Goal: Use online tool/utility: Utilize a website feature to perform a specific function

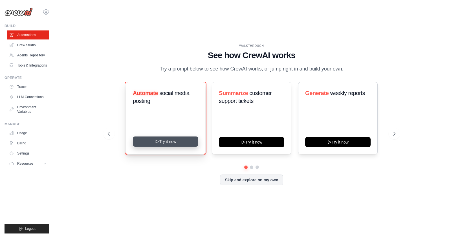
click at [171, 147] on button "Try it now" at bounding box center [165, 142] width 65 height 10
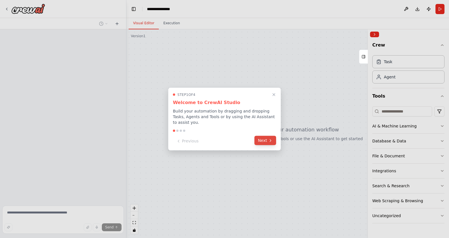
click at [261, 141] on button "Next" at bounding box center [266, 140] width 22 height 9
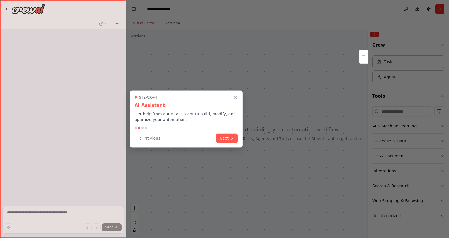
click at [261, 141] on div at bounding box center [224, 119] width 449 height 238
click at [233, 137] on icon at bounding box center [232, 138] width 5 height 5
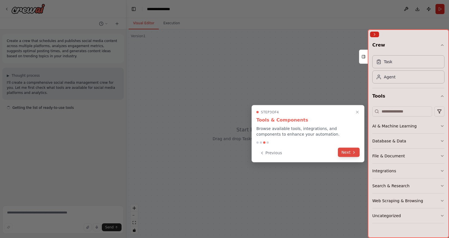
click at [341, 154] on button "Next" at bounding box center [349, 152] width 22 height 9
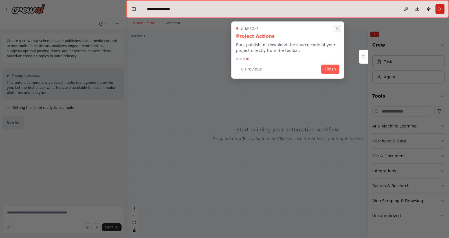
click at [339, 27] on icon "Close walkthrough" at bounding box center [337, 28] width 5 height 5
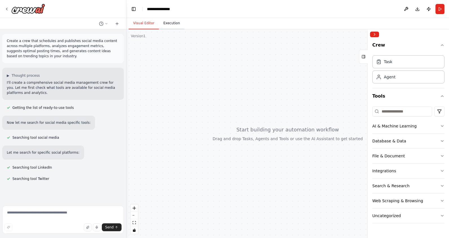
click at [175, 29] on button "Execution" at bounding box center [172, 24] width 26 height 12
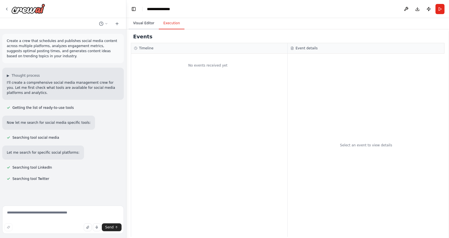
click at [148, 26] on button "Visual Editor" at bounding box center [144, 24] width 30 height 12
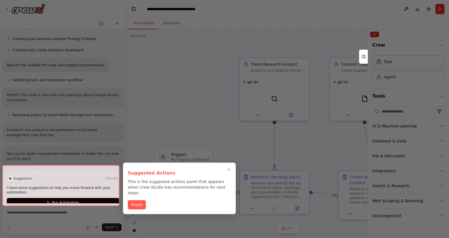
scroll to position [483, 0]
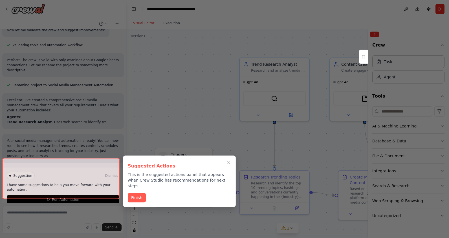
click at [206, 84] on div at bounding box center [224, 119] width 449 height 238
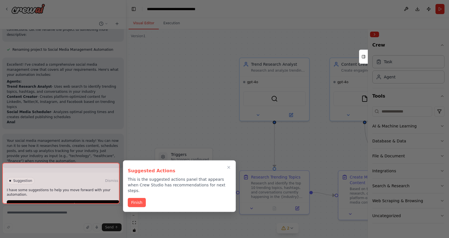
scroll to position [556, 0]
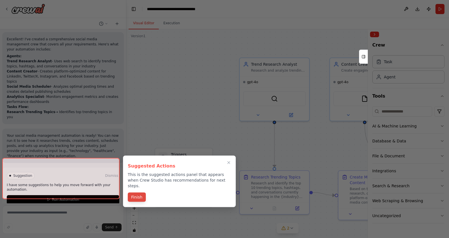
click at [136, 193] on button "Finish" at bounding box center [137, 197] width 18 height 9
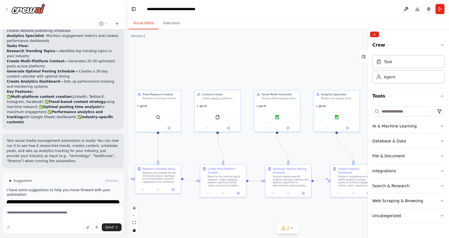
drag, startPoint x: 185, startPoint y: 134, endPoint x: 107, endPoint y: 128, distance: 78.7
click at [107, 128] on div "Create a crew that schedules and publishes social media content across multiple…" at bounding box center [224, 119] width 449 height 238
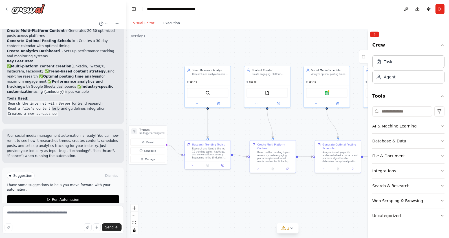
drag, startPoint x: 253, startPoint y: 145, endPoint x: 302, endPoint y: 121, distance: 55.3
click at [302, 121] on div ".deletable-edge-delete-btn { width: 20px; height: 20px; border: 0px solid #ffff…" at bounding box center [287, 133] width 323 height 209
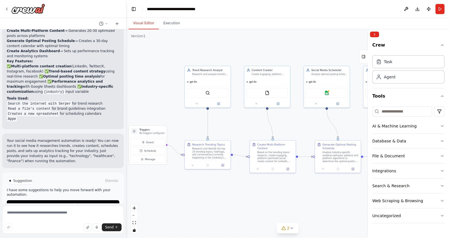
scroll to position [672, 0]
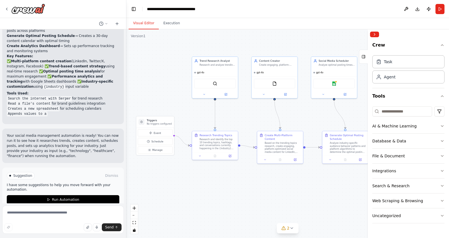
drag, startPoint x: 161, startPoint y: 105, endPoint x: 175, endPoint y: 84, distance: 24.7
click at [175, 84] on div ".deletable-edge-delete-btn { width: 20px; height: 20px; border: 0px solid #ffff…" at bounding box center [287, 133] width 323 height 209
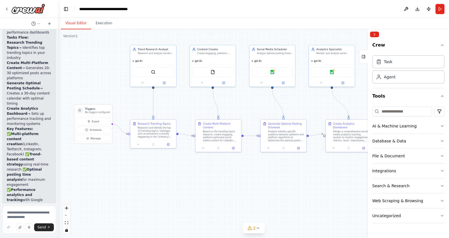
scroll to position [1061, 0]
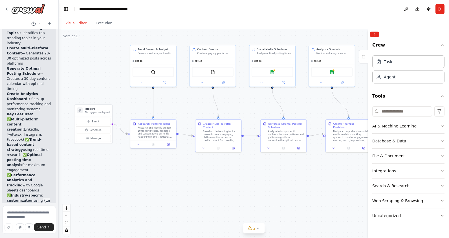
drag, startPoint x: 126, startPoint y: 96, endPoint x: 55, endPoint y: 91, distance: 71.0
click at [56, 91] on div at bounding box center [57, 119] width 2 height 238
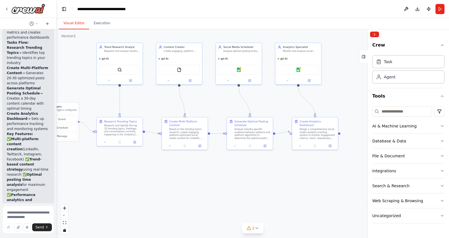
drag, startPoint x: 84, startPoint y: 75, endPoint x: 30, endPoint y: 74, distance: 54.5
click at [30, 74] on div "Create a crew that schedules and publishes social media content across multiple…" at bounding box center [224, 119] width 449 height 238
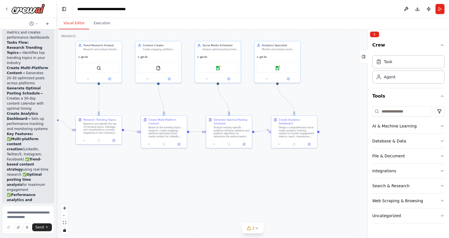
drag, startPoint x: 252, startPoint y: 97, endPoint x: 286, endPoint y: 95, distance: 33.7
click at [286, 95] on div ".deletable-edge-delete-btn { width: 20px; height: 20px; border: 0px solid #ffff…" at bounding box center [253, 133] width 393 height 209
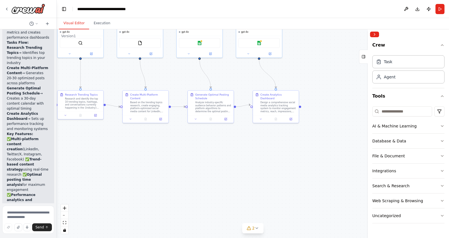
drag, startPoint x: 167, startPoint y: 182, endPoint x: 116, endPoint y: 156, distance: 57.1
click at [116, 156] on div ".deletable-edge-delete-btn { width: 20px; height: 20px; border: 0px solid #ffff…" at bounding box center [253, 133] width 393 height 209
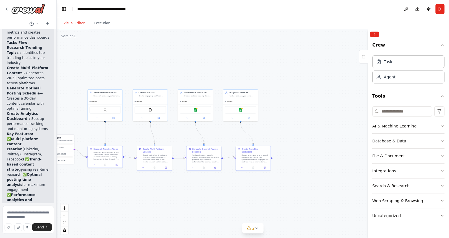
drag, startPoint x: 148, startPoint y: 158, endPoint x: 159, endPoint y: 204, distance: 46.5
click at [159, 204] on div ".deletable-edge-delete-btn { width: 20px; height: 20px; border: 0px solid #ffff…" at bounding box center [253, 133] width 393 height 209
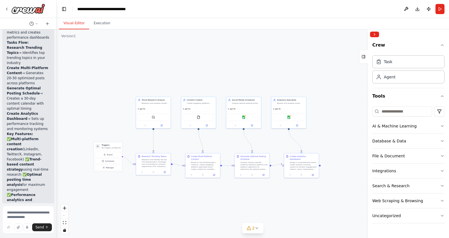
drag, startPoint x: 171, startPoint y: 53, endPoint x: 219, endPoint y: 54, distance: 47.2
click at [219, 54] on div ".deletable-edge-delete-btn { width: 20px; height: 20px; border: 0px solid #ffff…" at bounding box center [253, 133] width 393 height 209
click at [228, 73] on div ".deletable-edge-delete-btn { width: 20px; height: 20px; border: 0px solid #ffff…" at bounding box center [253, 133] width 393 height 209
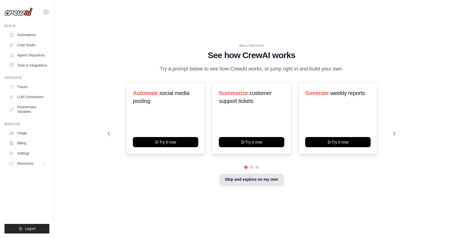
click at [262, 185] on button "Skip and explore on my own" at bounding box center [251, 179] width 63 height 11
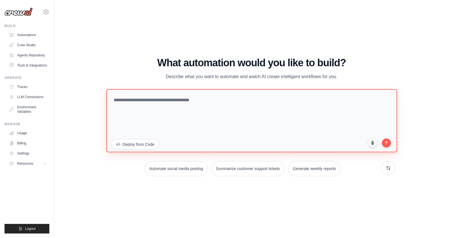
click at [133, 109] on textarea at bounding box center [251, 120] width 291 height 63
click at [138, 100] on textarea at bounding box center [251, 120] width 291 height 63
click at [176, 111] on textarea at bounding box center [251, 120] width 291 height 63
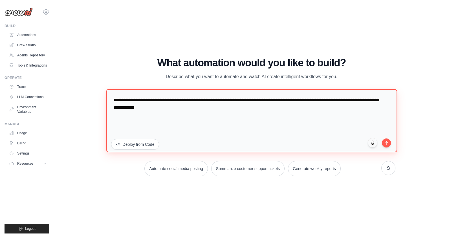
click at [236, 109] on textarea "**********" at bounding box center [251, 120] width 291 height 63
paste textarea "**********"
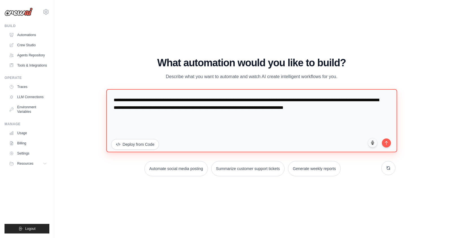
paste textarea "**********"
click at [235, 123] on textarea "**********" at bounding box center [251, 120] width 291 height 63
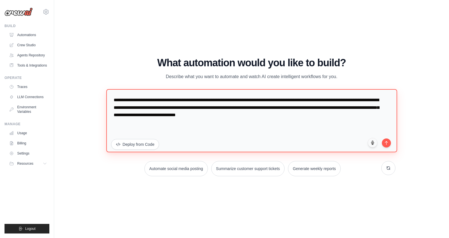
paste textarea "**********"
click at [235, 123] on textarea "**********" at bounding box center [251, 120] width 291 height 63
type textarea "**********"
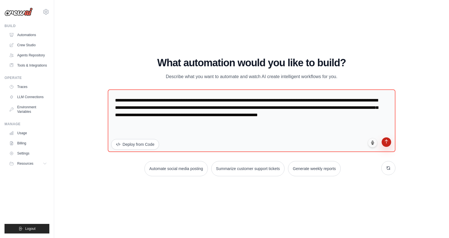
click at [388, 141] on icon "submit" at bounding box center [386, 141] width 5 height 5
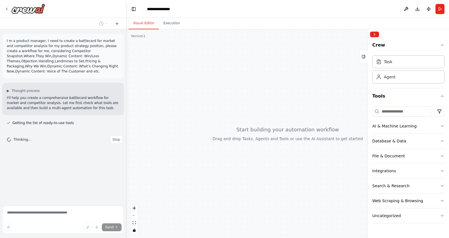
click at [240, 97] on div at bounding box center [287, 133] width 323 height 209
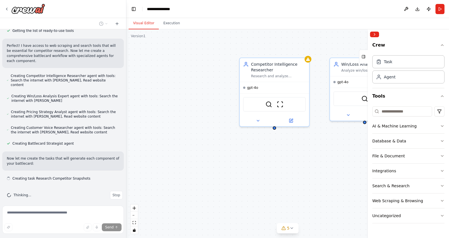
scroll to position [93, 0]
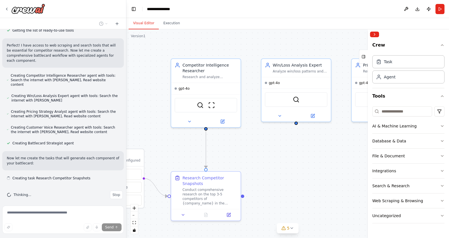
drag, startPoint x: 170, startPoint y: 117, endPoint x: 99, endPoint y: 119, distance: 71.7
click at [99, 119] on div "I m a product manager, I need to create a battlecard for market and competitor …" at bounding box center [224, 119] width 449 height 238
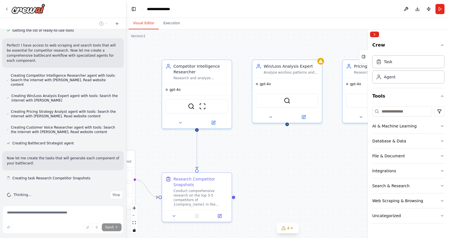
drag, startPoint x: 269, startPoint y: 145, endPoint x: 235, endPoint y: 148, distance: 34.6
click at [235, 148] on div ".deletable-edge-delete-btn { width: 20px; height: 20px; border: 0px solid #ffff…" at bounding box center [287, 133] width 323 height 209
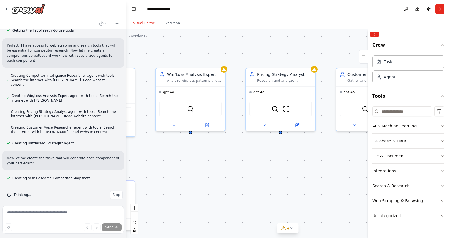
drag, startPoint x: 305, startPoint y: 148, endPoint x: 237, endPoint y: 154, distance: 68.5
click at [237, 154] on div ".deletable-edge-delete-btn { width: 20px; height: 20px; border: 0px solid #ffff…" at bounding box center [287, 133] width 323 height 209
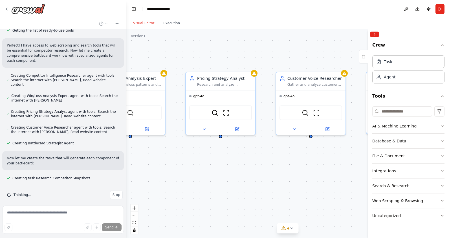
drag, startPoint x: 303, startPoint y: 154, endPoint x: 243, endPoint y: 158, distance: 60.3
click at [243, 158] on div ".deletable-edge-delete-btn { width: 20px; height: 20px; border: 0px solid #ffff…" at bounding box center [287, 133] width 323 height 209
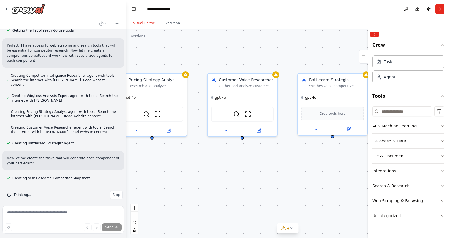
drag, startPoint x: 319, startPoint y: 157, endPoint x: 251, endPoint y: 158, distance: 68.6
click at [251, 158] on div ".deletable-edge-delete-btn { width: 20px; height: 20px; border: 0px solid #ffff…" at bounding box center [287, 133] width 323 height 209
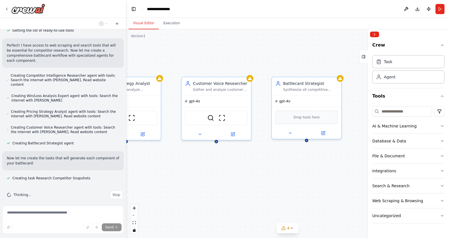
drag, startPoint x: 313, startPoint y: 158, endPoint x: 251, endPoint y: 163, distance: 61.7
click at [251, 163] on div ".deletable-edge-delete-btn { width: 20px; height: 20px; border: 0px solid #ffff…" at bounding box center [287, 133] width 323 height 209
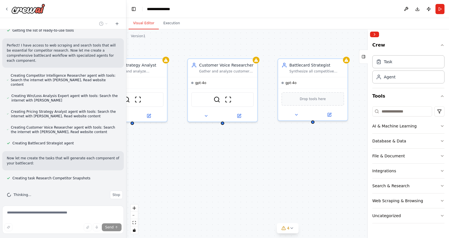
drag, startPoint x: 285, startPoint y: 163, endPoint x: 330, endPoint y: 143, distance: 49.4
click at [330, 143] on div ".deletable-edge-delete-btn { width: 20px; height: 20px; border: 0px solid #ffff…" at bounding box center [287, 133] width 323 height 209
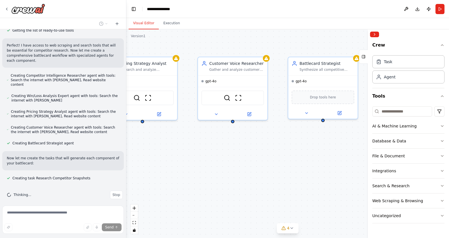
drag, startPoint x: 204, startPoint y: 146, endPoint x: 330, endPoint y: 126, distance: 128.1
click at [330, 126] on div ".deletable-edge-delete-btn { width: 20px; height: 20px; border: 0px solid #ffff…" at bounding box center [287, 133] width 323 height 209
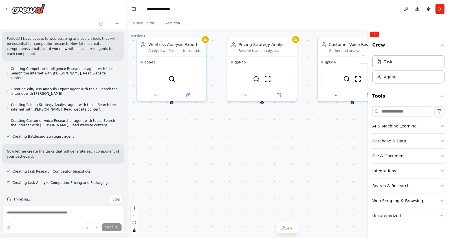
scroll to position [104, 0]
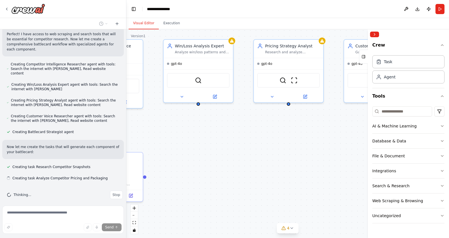
drag, startPoint x: 244, startPoint y: 136, endPoint x: 366, endPoint y: 137, distance: 121.7
click at [380, 137] on div "I m a product manager, I need to create a battlecard for market and competitor …" at bounding box center [224, 119] width 449 height 238
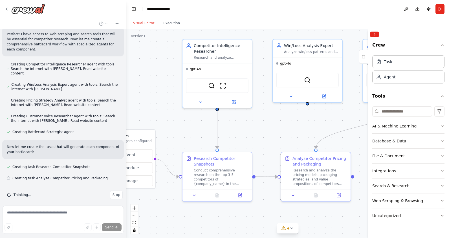
click at [264, 138] on div ".deletable-edge-delete-btn { width: 20px; height: 20px; border: 0px solid #ffff…" at bounding box center [287, 133] width 323 height 209
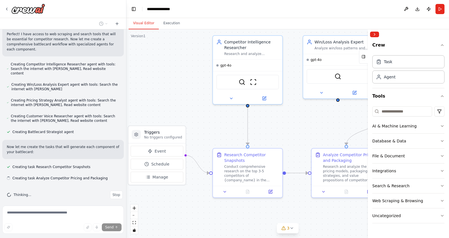
drag, startPoint x: 256, startPoint y: 136, endPoint x: 310, endPoint y: 127, distance: 54.9
click at [310, 127] on div ".deletable-edge-delete-btn { width: 20px; height: 20px; border: 0px solid #ffff…" at bounding box center [287, 133] width 323 height 209
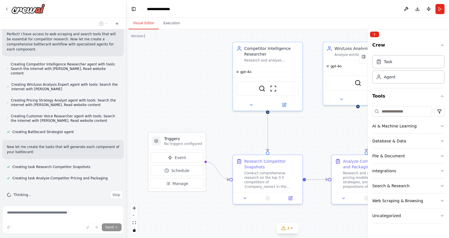
drag, startPoint x: 153, startPoint y: 79, endPoint x: 114, endPoint y: 80, distance: 39.0
click at [114, 80] on div "I m a product manager, I need to create a battlecard for market and competitor …" at bounding box center [224, 119] width 449 height 238
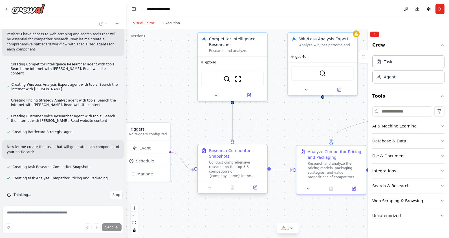
click at [236, 171] on div "Conduct comprehensive research on the top 3-5 competitors of {company_name} in …" at bounding box center [236, 169] width 55 height 18
click at [231, 167] on div "Conduct comprehensive research on the top 3-5 competitors of {company_name} in …" at bounding box center [236, 169] width 55 height 18
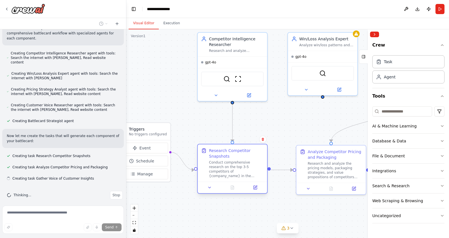
scroll to position [115, 0]
click at [231, 167] on div "Conduct comprehensive research on the top 3-5 competitors of {company_name} in …" at bounding box center [236, 169] width 55 height 18
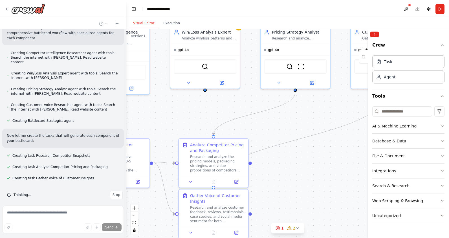
drag, startPoint x: 286, startPoint y: 117, endPoint x: 168, endPoint y: 110, distance: 117.9
click at [168, 110] on div ".deletable-edge-delete-btn { width: 20px; height: 20px; border: 0px solid #ffff…" at bounding box center [287, 133] width 323 height 209
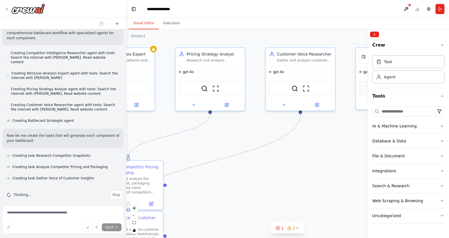
drag, startPoint x: 275, startPoint y: 117, endPoint x: 174, endPoint y: 146, distance: 105.4
click at [174, 146] on div ".deletable-edge-delete-btn { width: 20px; height: 20px; border: 0px solid #ffff…" at bounding box center [287, 133] width 323 height 209
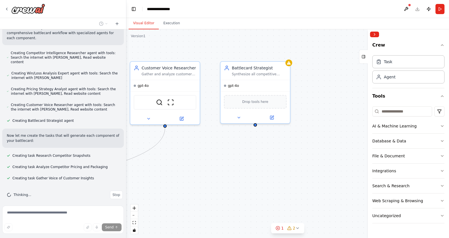
drag, startPoint x: 283, startPoint y: 136, endPoint x: 163, endPoint y: 143, distance: 119.6
click at [163, 143] on div ".deletable-edge-delete-btn { width: 20px; height: 20px; border: 0px solid #ffff…" at bounding box center [287, 133] width 323 height 209
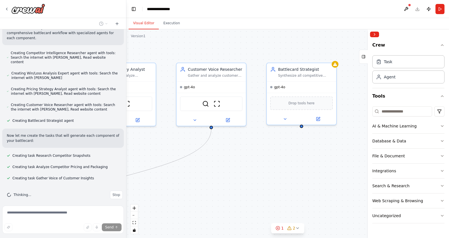
drag, startPoint x: 189, startPoint y: 145, endPoint x: 239, endPoint y: 146, distance: 50.0
click at [239, 146] on div ".deletable-edge-delete-btn { width: 20px; height: 20px; border: 0px solid #ffff…" at bounding box center [287, 133] width 323 height 209
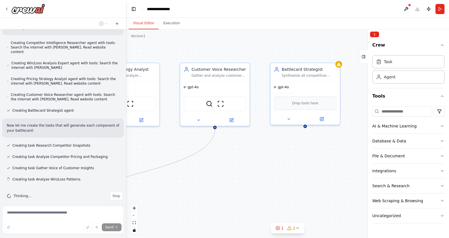
scroll to position [126, 0]
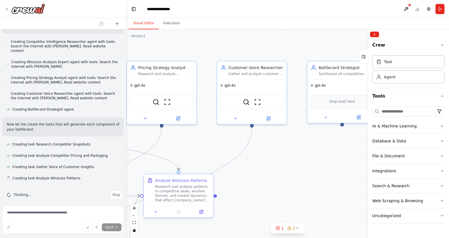
drag, startPoint x: 220, startPoint y: 157, endPoint x: 267, endPoint y: 154, distance: 47.0
click at [267, 154] on div ".deletable-edge-delete-btn { width: 20px; height: 20px; border: 0px solid #ffff…" at bounding box center [287, 133] width 323 height 209
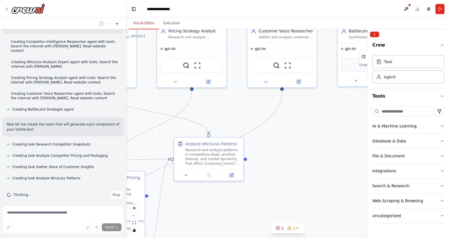
drag, startPoint x: 249, startPoint y: 215, endPoint x: 269, endPoint y: 177, distance: 43.2
click at [269, 177] on div ".deletable-edge-delete-btn { width: 20px; height: 20px; border: 0px solid #ffff…" at bounding box center [287, 133] width 323 height 209
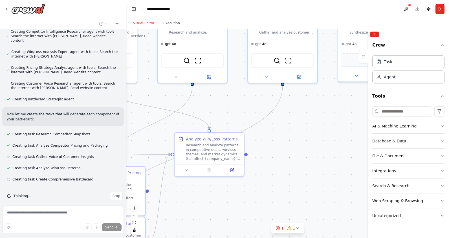
scroll to position [138, 0]
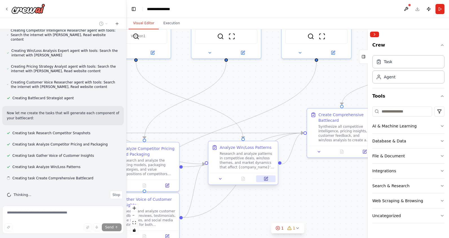
drag, startPoint x: 231, startPoint y: 203, endPoint x: 265, endPoint y: 179, distance: 42.1
click at [265, 179] on div ".deletable-edge-delete-btn { width: 20px; height: 20px; border: 0px solid #ffff…" at bounding box center [287, 133] width 323 height 209
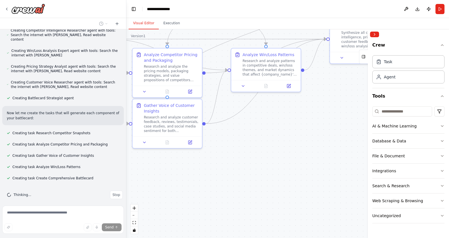
drag, startPoint x: 242, startPoint y: 212, endPoint x: 265, endPoint y: 117, distance: 97.0
click at [265, 117] on div ".deletable-edge-delete-btn { width: 20px; height: 20px; border: 0px solid #ffff…" at bounding box center [287, 133] width 323 height 209
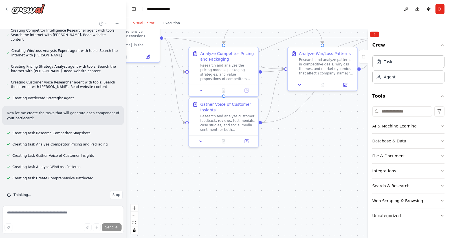
drag, startPoint x: 226, startPoint y: 175, endPoint x: 327, endPoint y: 183, distance: 101.9
click at [326, 183] on div ".deletable-edge-delete-btn { width: 20px; height: 20px; border: 0px solid #ffff…" at bounding box center [287, 133] width 323 height 209
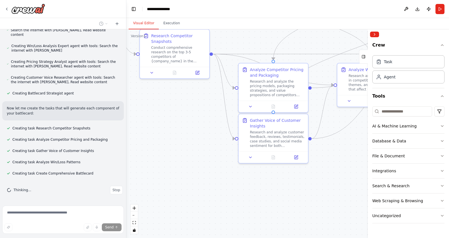
drag, startPoint x: 179, startPoint y: 154, endPoint x: 262, endPoint y: 217, distance: 104.2
click at [262, 217] on div ".deletable-edge-delete-btn { width: 20px; height: 20px; border: 0px solid #ffff…" at bounding box center [287, 133] width 323 height 209
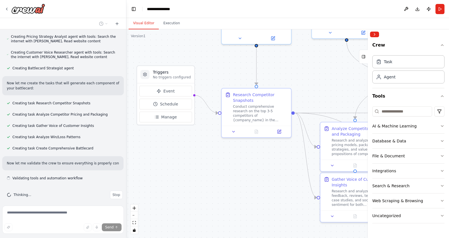
scroll to position [173, 0]
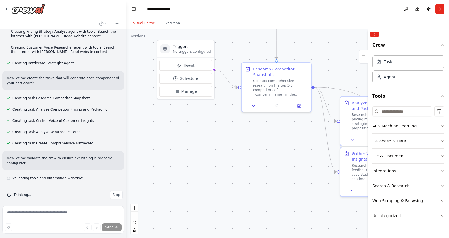
drag, startPoint x: 193, startPoint y: 172, endPoint x: 204, endPoint y: 148, distance: 25.6
click at [217, 150] on div ".deletable-edge-delete-btn { width: 20px; height: 20px; border: 0px solid #ffff…" at bounding box center [287, 133] width 323 height 209
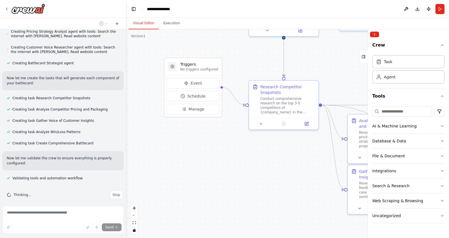
drag, startPoint x: 198, startPoint y: 156, endPoint x: 213, endPoint y: 181, distance: 29.0
click at [213, 181] on div ".deletable-edge-delete-btn { width: 20px; height: 20px; border: 0px solid #ffff…" at bounding box center [287, 133] width 323 height 209
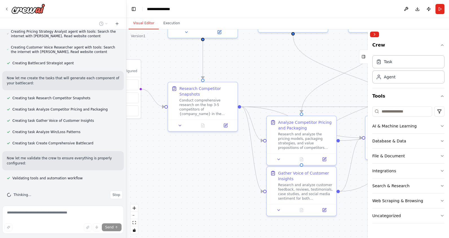
drag, startPoint x: 237, startPoint y: 176, endPoint x: 150, endPoint y: 171, distance: 87.1
click at [150, 171] on div ".deletable-edge-delete-btn { width: 20px; height: 20px; border: 0px solid #ffff…" at bounding box center [287, 133] width 323 height 209
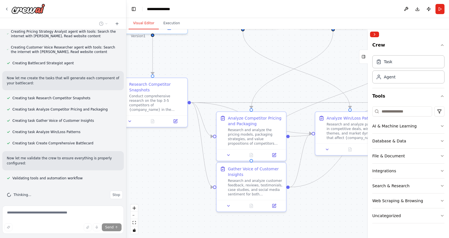
drag, startPoint x: 185, startPoint y: 171, endPoint x: 129, endPoint y: 167, distance: 56.9
click at [129, 167] on div ".deletable-edge-delete-btn { width: 20px; height: 20px; border: 0px solid #ffff…" at bounding box center [287, 133] width 323 height 209
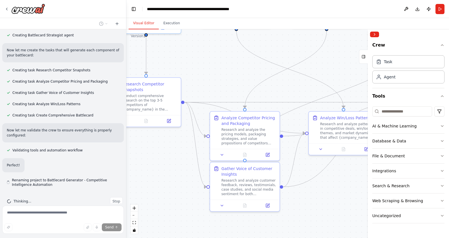
scroll to position [207, 0]
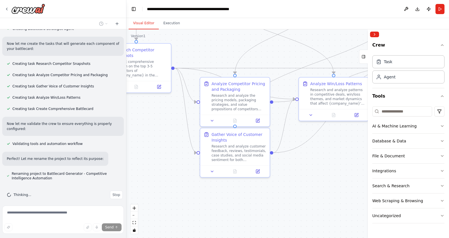
drag, startPoint x: 171, startPoint y: 172, endPoint x: 161, endPoint y: 138, distance: 35.6
click at [161, 138] on div ".deletable-edge-delete-btn { width: 20px; height: 20px; border: 0px solid #ffff…" at bounding box center [287, 133] width 323 height 209
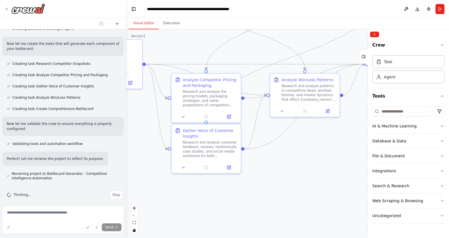
drag, startPoint x: 241, startPoint y: 196, endPoint x: 150, endPoint y: 188, distance: 91.8
click at [150, 188] on div ".deletable-edge-delete-btn { width: 20px; height: 20px; border: 0px solid #ffff…" at bounding box center [287, 133] width 323 height 209
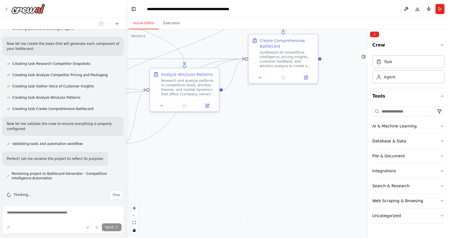
drag, startPoint x: 237, startPoint y: 187, endPoint x: 176, endPoint y: 186, distance: 60.4
click at [175, 186] on div ".deletable-edge-delete-btn { width: 20px; height: 20px; border: 0px solid #ffff…" at bounding box center [287, 133] width 323 height 209
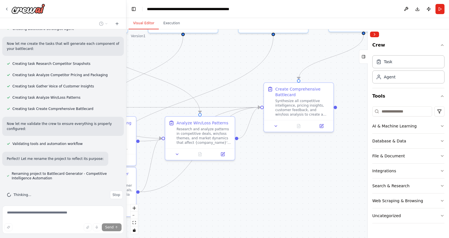
drag, startPoint x: 219, startPoint y: 168, endPoint x: 287, endPoint y: 221, distance: 85.8
click at [287, 221] on div ".deletable-edge-delete-btn { width: 20px; height: 20px; border: 0px solid #ffff…" at bounding box center [287, 133] width 323 height 209
drag, startPoint x: 298, startPoint y: 201, endPoint x: 195, endPoint y: 191, distance: 102.7
click at [195, 191] on div ".deletable-edge-delete-btn { width: 20px; height: 20px; border: 0px solid #ffff…" at bounding box center [287, 133] width 323 height 209
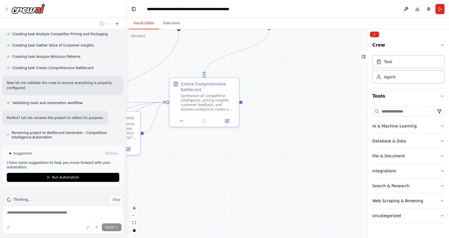
scroll to position [253, 0]
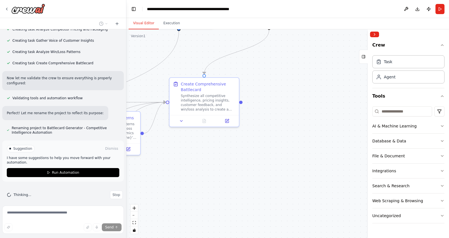
drag
click at [371, 193] on div "I m a product manager, I need to create a battlecard for market and competitor …" at bounding box center [224, 119] width 449 height 238
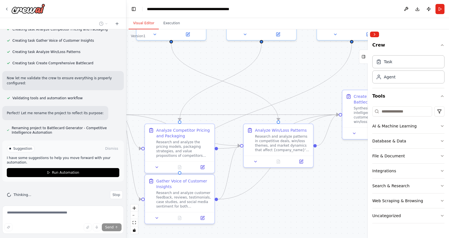
click at [313, 194] on div ".deletable-edge-delete-btn { width: 20px; height: 20px; border: 0px solid #ffff…" at bounding box center [287, 133] width 323 height 209
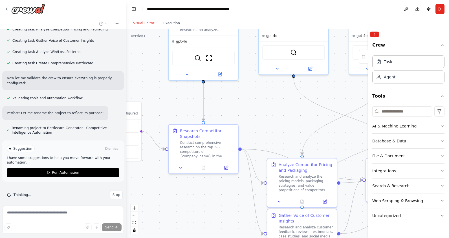
click at [207, 194] on div ".deletable-edge-delete-btn { width: 20px; height: 20px; border: 0px solid #ffff…" at bounding box center [287, 133] width 323 height 209
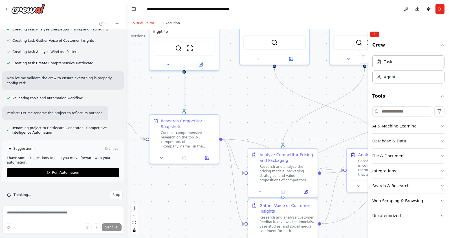
click at [136, 180] on div ".deletable-edge-delete-btn { width: 20px; height: 20px; border: 0px solid #ffff…" at bounding box center [287, 133] width 323 height 209
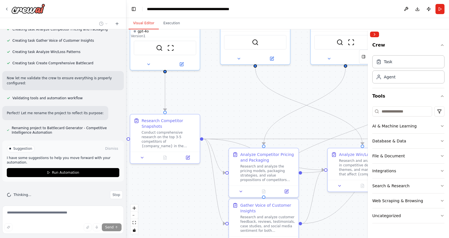
click at [145, 179] on div ".deletable-edge-delete-btn { width: 20px; height: 20px; border: 0px solid #ffff…" at bounding box center [287, 133] width 323 height 209
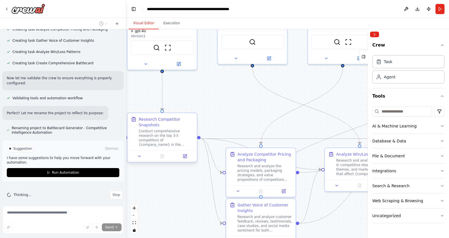
click at [156, 139] on div "Conduct comprehensive research on the top 3-5 competitors of {company_name} in …" at bounding box center [166, 138] width 55 height 18
click at [186, 156] on icon at bounding box center [185, 155] width 3 height 3
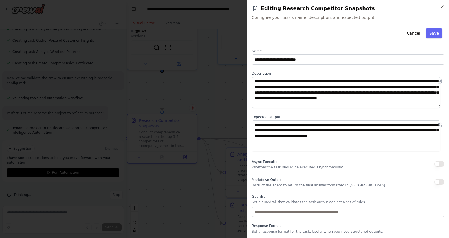
scroll to position [17, 0]
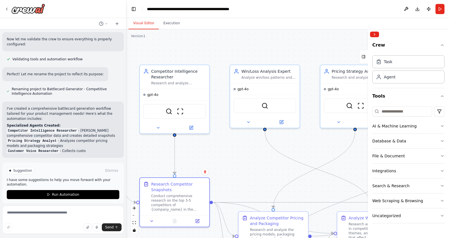
click at [256, 163] on div ".deletable-edge-delete-btn { width: 20px; height: 20px; border: 0px solid #ffff…" at bounding box center [287, 133] width 323 height 209
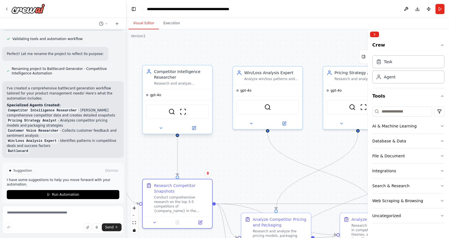
click at [174, 84] on div "Research and analyze competitors of {company_name} in the {industry} market, ga…" at bounding box center [181, 83] width 55 height 5
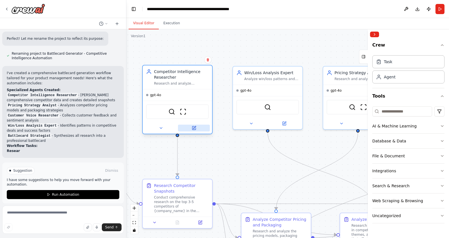
click at [195, 129] on icon at bounding box center [194, 127] width 3 height 3
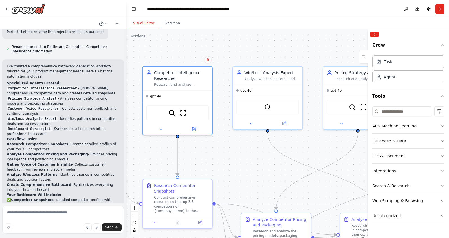
scroll to position [306, 0]
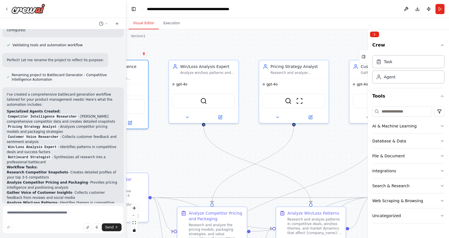
drag, startPoint x: 248, startPoint y: 145, endPoint x: 153, endPoint y: 137, distance: 94.9
click at [153, 137] on div ".deletable-edge-delete-btn { width: 20px; height: 20px; border: 0px solid #ffff…" at bounding box center [287, 133] width 323 height 209
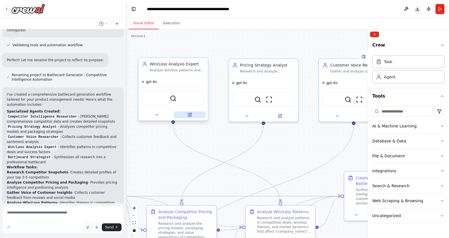
click at [190, 116] on icon at bounding box center [189, 114] width 3 height 3
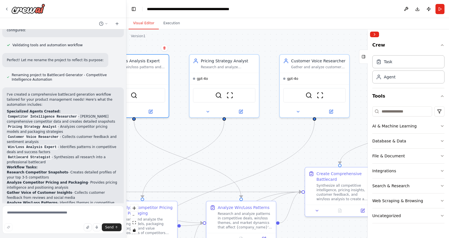
drag, startPoint x: 305, startPoint y: 143, endPoint x: 266, endPoint y: 139, distance: 39.5
click at [266, 139] on div ".deletable-edge-delete-btn { width: 20px; height: 20px; border: 0px solid #ffff…" at bounding box center [287, 133] width 323 height 209
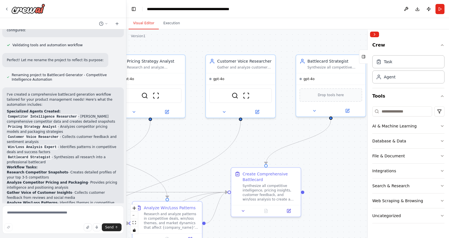
drag, startPoint x: 276, startPoint y: 124, endPoint x: 202, endPoint y: 125, distance: 74.0
click at [202, 125] on div ".deletable-edge-delete-btn { width: 20px; height: 20px; border: 0px solid #ffff…" at bounding box center [287, 133] width 323 height 209
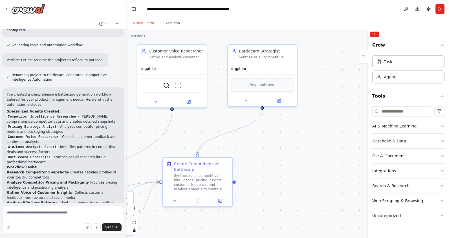
drag, startPoint x: 277, startPoint y: 130, endPoint x: 200, endPoint y: 119, distance: 77.6
click at [200, 119] on div ".deletable-edge-delete-btn { width: 20px; height: 20px; border: 0px solid #ffff…" at bounding box center [287, 133] width 323 height 209
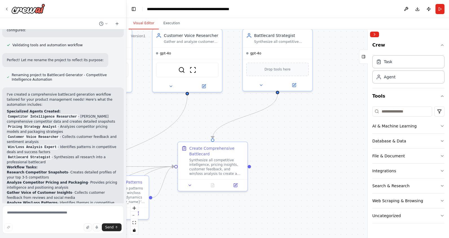
drag, startPoint x: 308, startPoint y: 124, endPoint x: 331, endPoint y: 109, distance: 27.2
click at [338, 107] on div ".deletable-edge-delete-btn { width: 20px; height: 20px; border: 0px solid #ffff…" at bounding box center [287, 133] width 323 height 209
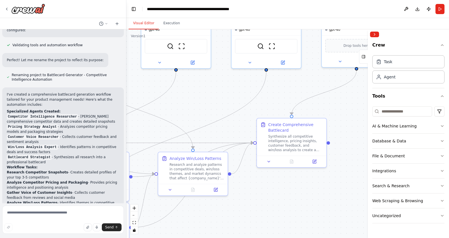
drag, startPoint x: 229, startPoint y: 112, endPoint x: 307, endPoint y: 88, distance: 80.9
click at [307, 88] on div ".deletable-edge-delete-btn { width: 20px; height: 20px; border: 0px solid #ffff…" at bounding box center [287, 133] width 323 height 209
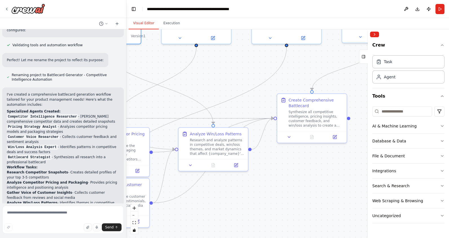
drag, startPoint x: 272, startPoint y: 205, endPoint x: 323, endPoint y: 158, distance: 69.1
click at [323, 158] on div ".deletable-edge-delete-btn { width: 20px; height: 20px; border: 0px solid #ffff…" at bounding box center [287, 133] width 323 height 209
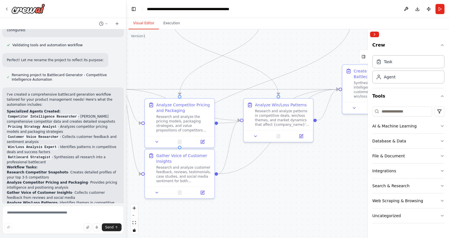
drag, startPoint x: 253, startPoint y: 169, endPoint x: 357, endPoint y: 163, distance: 104.1
click at [357, 163] on div ".deletable-edge-delete-btn { width: 20px; height: 20px; border: 0px solid #ffff…" at bounding box center [287, 133] width 323 height 209
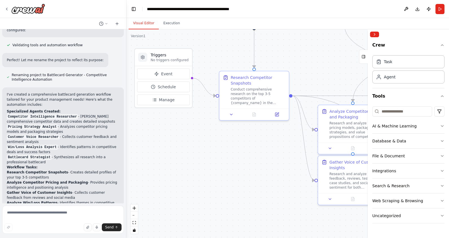
drag, startPoint x: 186, startPoint y: 160, endPoint x: 286, endPoint y: 169, distance: 100.3
click at [286, 169] on div ".deletable-edge-delete-btn { width: 20px; height: 20px; border: 0px solid #ffff…" at bounding box center [287, 133] width 323 height 209
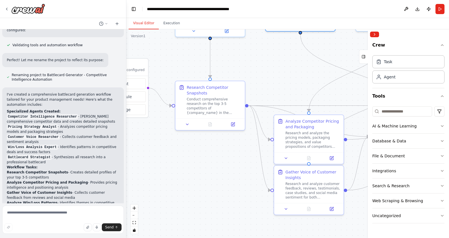
drag, startPoint x: 246, startPoint y: 160, endPoint x: 202, endPoint y: 169, distance: 45.1
click at [202, 169] on div ".deletable-edge-delete-btn { width: 20px; height: 20px; border: 0px solid #ffff…" at bounding box center [287, 133] width 323 height 209
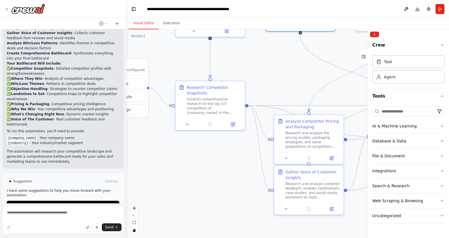
scroll to position [475, 0]
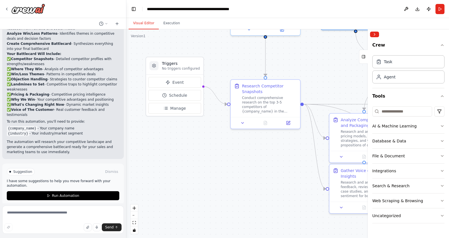
drag, startPoint x: 144, startPoint y: 143, endPoint x: 199, endPoint y: 142, distance: 55.3
click at [199, 142] on div ".deletable-edge-delete-btn { width: 20px; height: 20px; border: 0px solid #ffff…" at bounding box center [287, 133] width 323 height 209
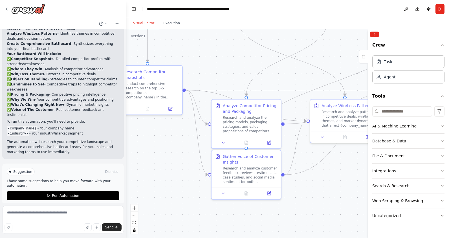
drag, startPoint x: 266, startPoint y: 141, endPoint x: 148, endPoint y: 127, distance: 118.8
click at [148, 127] on div ".deletable-edge-delete-btn { width: 20px; height: 20px; border: 0px solid #ffff…" at bounding box center [287, 133] width 323 height 209
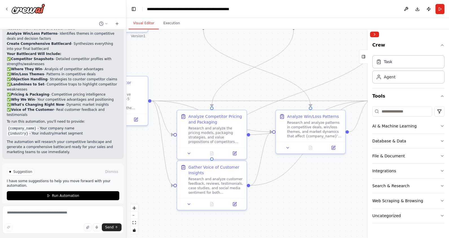
drag, startPoint x: 216, startPoint y: 61, endPoint x: 153, endPoint y: 74, distance: 64.2
click at [153, 74] on div ".deletable-edge-delete-btn { width: 20px; height: 20px; border: 0px solid #ffff…" at bounding box center [287, 133] width 323 height 209
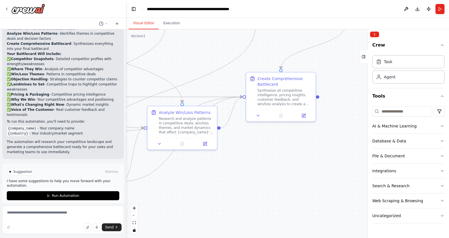
drag, startPoint x: 307, startPoint y: 192, endPoint x: 230, endPoint y: 184, distance: 76.9
click at [228, 185] on div ".deletable-edge-delete-btn { width: 20px; height: 20px; border: 0px solid #ffff…" at bounding box center [287, 133] width 323 height 209
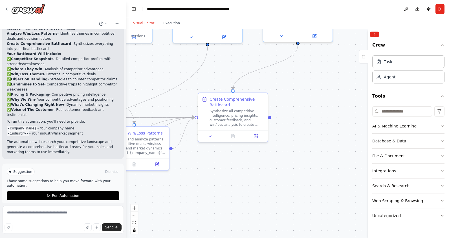
drag, startPoint x: 266, startPoint y: 172, endPoint x: 353, endPoint y: 170, distance: 87.3
click at [353, 170] on div ".deletable-edge-delete-btn { width: 20px; height: 20px; border: 0px solid #ffff…" at bounding box center [287, 133] width 323 height 209
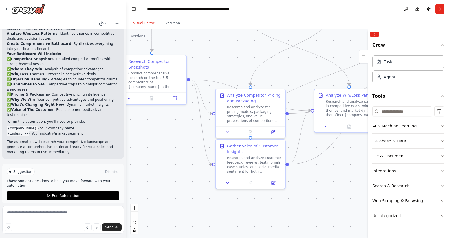
drag, startPoint x: 276, startPoint y: 172, endPoint x: 368, endPoint y: 160, distance: 93.4
click at [368, 160] on div "I m a product manager, I need to create a battlecard for market and competitor …" at bounding box center [224, 119] width 449 height 238
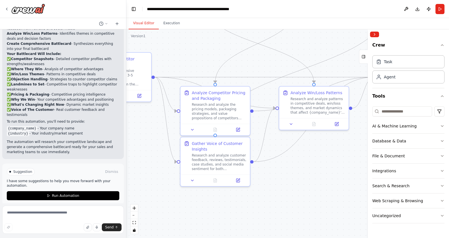
drag, startPoint x: 357, startPoint y: 158, endPoint x: 256, endPoint y: 148, distance: 101.0
click at [256, 148] on div ".deletable-edge-delete-btn { width: 20px; height: 20px; border: 0px solid #ffff…" at bounding box center [287, 133] width 323 height 209
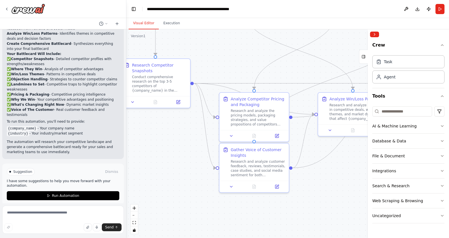
drag, startPoint x: 255, startPoint y: 152, endPoint x: 359, endPoint y: 165, distance: 104.7
click at [359, 165] on div ".deletable-edge-delete-btn { width: 20px; height: 20px; border: 0px solid #ffff…" at bounding box center [287, 133] width 323 height 209
drag, startPoint x: 195, startPoint y: 130, endPoint x: 252, endPoint y: 130, distance: 56.2
click at [252, 130] on div ".deletable-edge-delete-btn { width: 20px; height: 20px; border: 0px solid #ffff…" at bounding box center [287, 133] width 323 height 209
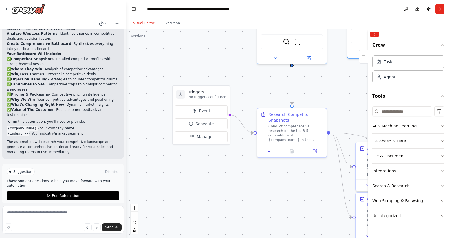
drag, startPoint x: 192, startPoint y: 129, endPoint x: 272, endPoint y: 178, distance: 94.3
click at [272, 178] on div ".deletable-edge-delete-btn { width: 20px; height: 20px; border: 0px solid #ffff…" at bounding box center [287, 133] width 323 height 209
click at [208, 137] on span "Manage" at bounding box center [205, 137] width 16 height 6
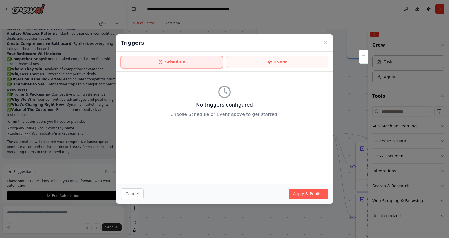
click at [215, 65] on button "Schedule" at bounding box center [172, 62] width 102 height 12
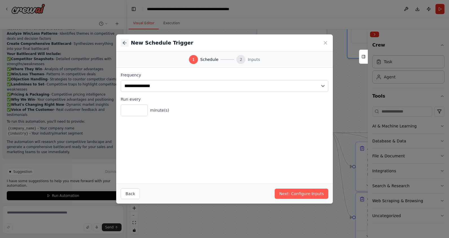
click at [126, 44] on icon at bounding box center [125, 43] width 6 height 6
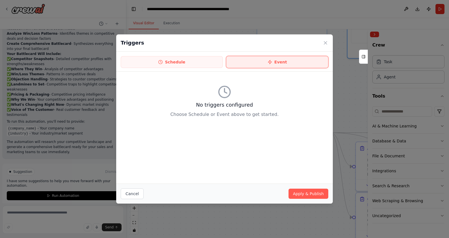
click at [266, 65] on button "Event" at bounding box center [277, 62] width 102 height 12
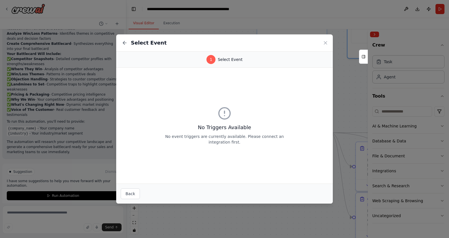
click at [191, 134] on p "No event triggers are currently available. Please connect an integration first." at bounding box center [224, 139] width 126 height 11
click at [324, 44] on icon at bounding box center [326, 43] width 6 height 6
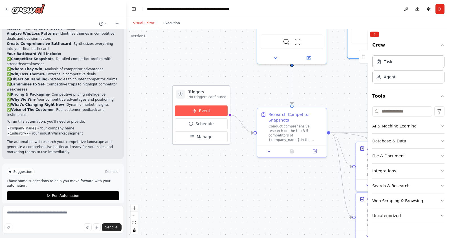
click at [193, 114] on button "Event" at bounding box center [201, 111] width 53 height 11
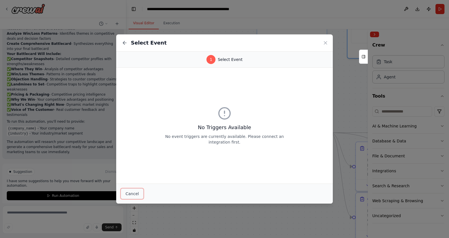
click at [137, 193] on button "Cancel" at bounding box center [132, 194] width 23 height 11
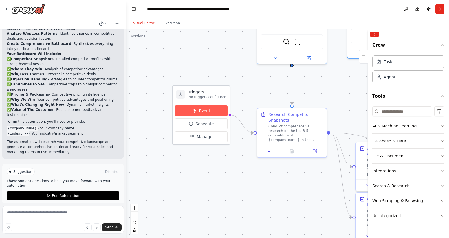
click at [189, 112] on button "Event" at bounding box center [201, 111] width 53 height 11
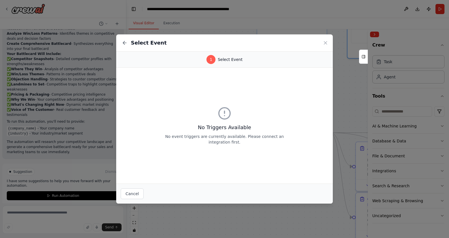
click at [234, 58] on span "Select Event" at bounding box center [230, 60] width 25 height 6
click at [230, 119] on icon at bounding box center [225, 114] width 14 height 14
click at [123, 41] on icon at bounding box center [125, 43] width 6 height 6
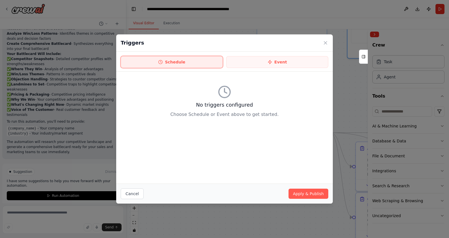
click at [192, 60] on button "Schedule" at bounding box center [172, 62] width 102 height 12
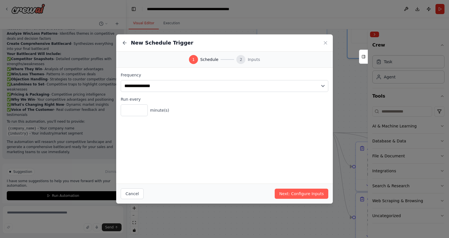
click at [237, 60] on div "2" at bounding box center [241, 59] width 9 height 9
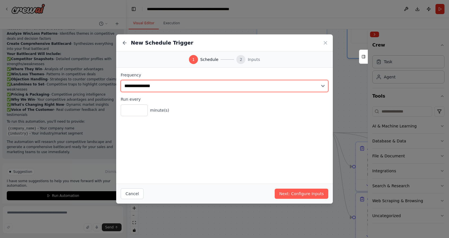
click at [269, 82] on select "**********" at bounding box center [225, 86] width 208 height 12
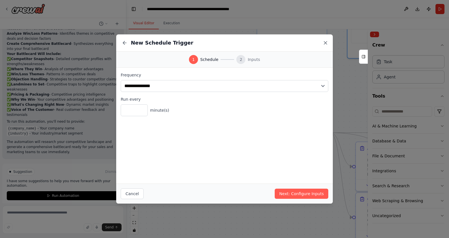
click at [325, 43] on icon at bounding box center [325, 42] width 3 height 3
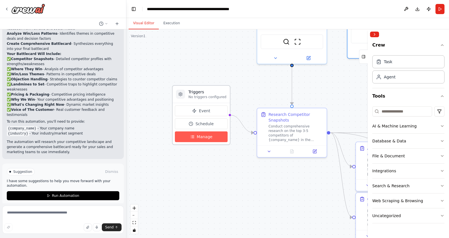
click at [201, 141] on button "Manage" at bounding box center [201, 137] width 53 height 11
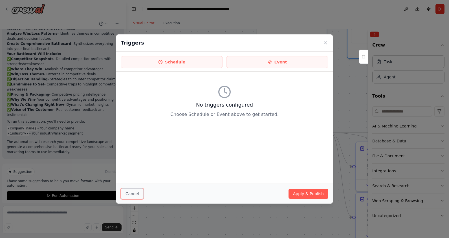
click at [132, 196] on button "Cancel" at bounding box center [132, 194] width 23 height 11
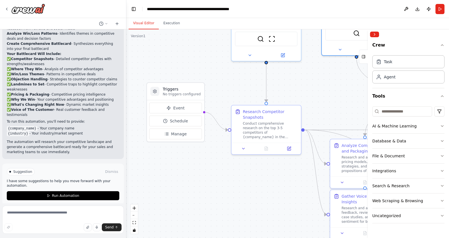
drag, startPoint x: 212, startPoint y: 174, endPoint x: 146, endPoint y: 167, distance: 66.3
click at [146, 167] on div ".deletable-edge-delete-btn { width: 20px; height: 20px; border: 0px solid #ffff…" at bounding box center [287, 133] width 323 height 209
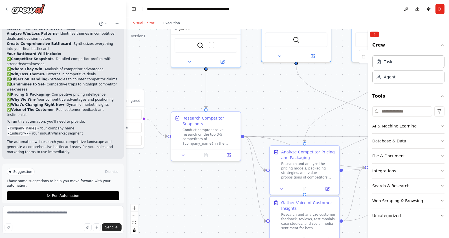
drag, startPoint x: 195, startPoint y: 165, endPoint x: 176, endPoint y: 177, distance: 22.6
click at [171, 180] on div ".deletable-edge-delete-btn { width: 20px; height: 20px; border: 0px solid #ffff…" at bounding box center [287, 133] width 323 height 209
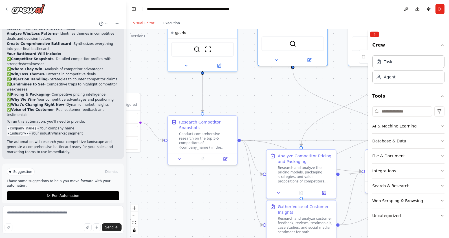
click at [216, 95] on div ".deletable-edge-delete-btn { width: 20px; height: 20px; border: 0px solid #ffff…" at bounding box center [287, 133] width 323 height 209
click at [193, 135] on div "Conduct comprehensive research on the top 3-5 competitors of {company_name} in …" at bounding box center [206, 140] width 55 height 18
click at [169, 97] on div ".deletable-edge-delete-btn { width: 20px; height: 20px; border: 0px solid #ffff…" at bounding box center [287, 133] width 323 height 209
click at [205, 141] on div "Conduct comprehensive research on the top 3-5 competitors of {company_name} in …" at bounding box center [206, 140] width 55 height 18
click at [183, 159] on button at bounding box center [179, 158] width 19 height 7
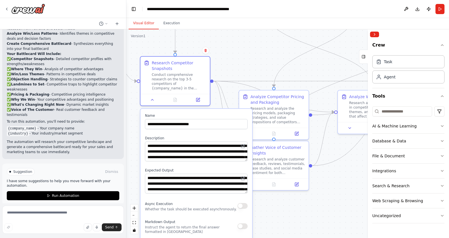
drag, startPoint x: 266, startPoint y: 108, endPoint x: 238, endPoint y: 44, distance: 69.4
click at [238, 44] on div ".deletable-edge-delete-btn { width: 20px; height: 20px; border: 0px solid #ffff…" at bounding box center [287, 133] width 323 height 209
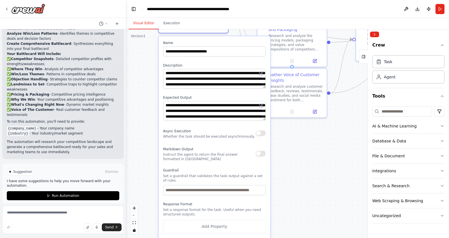
drag, startPoint x: 287, startPoint y: 231, endPoint x: 307, endPoint y: 167, distance: 67.7
click at [307, 167] on div ".deletable-edge-delete-btn { width: 20px; height: 20px; border: 0px solid #ffff…" at bounding box center [287, 133] width 323 height 209
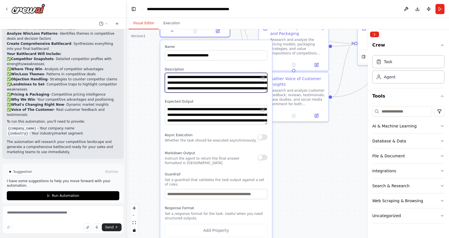
click at [187, 89] on textarea "**********" at bounding box center [216, 83] width 103 height 20
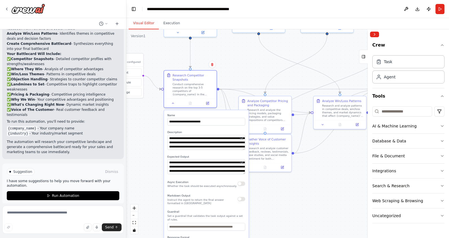
drag, startPoint x: 268, startPoint y: 165, endPoint x: 265, endPoint y: 210, distance: 45.6
click at [265, 211] on div ".deletable-edge-delete-btn { width: 20px; height: 20px; border: 0px solid #ffff…" at bounding box center [287, 133] width 323 height 209
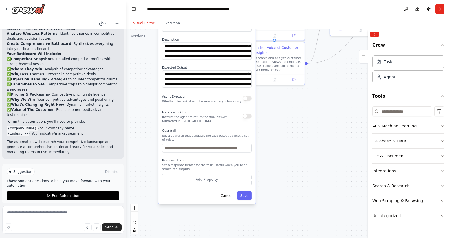
drag, startPoint x: 148, startPoint y: 153, endPoint x: 150, endPoint y: 64, distance: 88.9
click at [150, 64] on div ".deletable-edge-delete-btn { width: 20px; height: 20px; border: 0px solid #ffff…" at bounding box center [287, 133] width 323 height 209
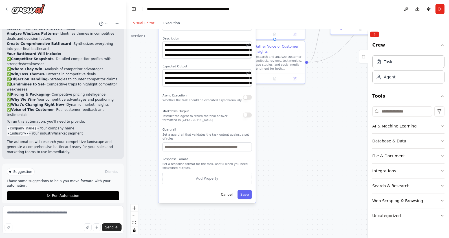
click at [272, 149] on div ".deletable-edge-delete-btn { width: 20px; height: 20px; border: 0px solid #ffff…" at bounding box center [287, 133] width 323 height 209
click at [231, 195] on button "Cancel" at bounding box center [227, 194] width 18 height 9
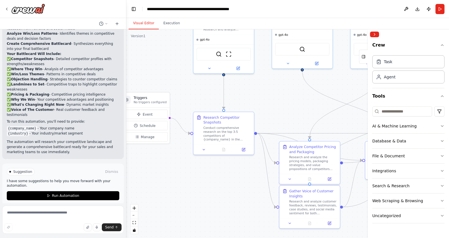
drag, startPoint x: 207, startPoint y: 107, endPoint x: 242, endPoint y: 252, distance: 148.7
click at [242, 238] on html "I m a product manager, I need to create a battlecard for market and competitor …" at bounding box center [224, 119] width 449 height 238
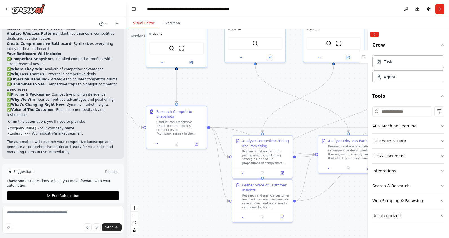
drag, startPoint x: 239, startPoint y: 215, endPoint x: 192, endPoint y: 209, distance: 47.5
click at [192, 209] on div ".deletable-edge-delete-btn { width: 20px; height: 20px; border: 0px solid #ffff…" at bounding box center [287, 133] width 323 height 209
click at [93, 191] on button "Run Automation" at bounding box center [63, 195] width 113 height 9
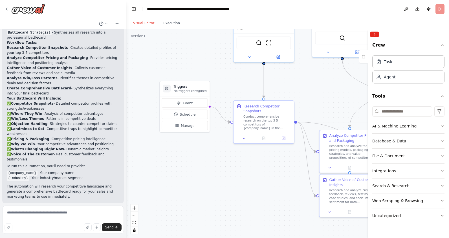
drag, startPoint x: 172, startPoint y: 184, endPoint x: 260, endPoint y: 179, distance: 87.7
click at [260, 179] on div ".deletable-edge-delete-btn { width: 20px; height: 20px; border: 0px solid #ffff…" at bounding box center [287, 133] width 323 height 209
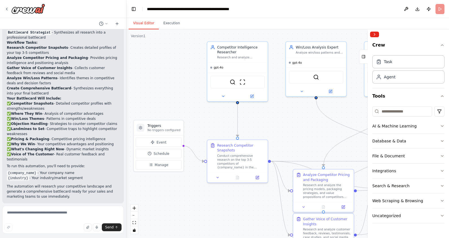
drag, startPoint x: 196, startPoint y: 61, endPoint x: 169, endPoint y: 98, distance: 45.6
click at [169, 98] on div ".deletable-edge-delete-btn { width: 20px; height: 20px; border: 0px solid #ffff…" at bounding box center [287, 133] width 323 height 209
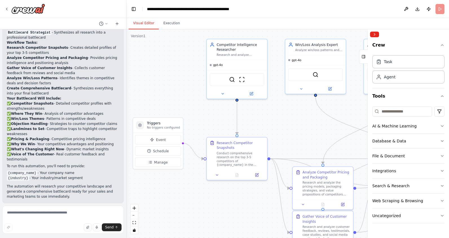
click at [292, 116] on div ".deletable-edge-delete-btn { width: 20px; height: 20px; border: 0px solid #ffff…" at bounding box center [287, 133] width 323 height 209
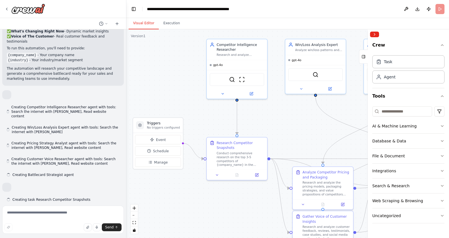
scroll to position [552, 0]
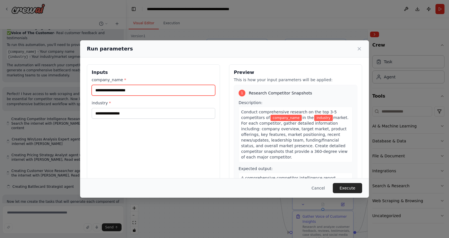
click at [138, 92] on input "company_name *" at bounding box center [154, 90] width 124 height 11
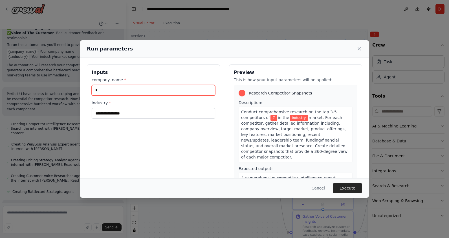
type input "**"
type input "*"
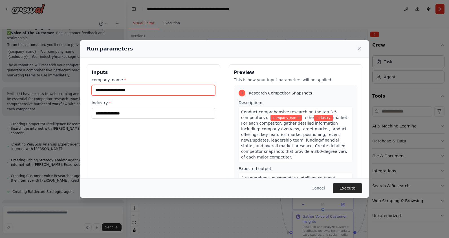
type input "*"
type input "****"
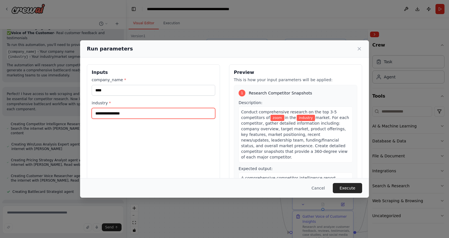
click at [136, 118] on input "industry *" at bounding box center [154, 113] width 124 height 11
type input "**********"
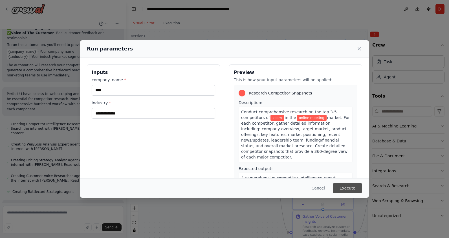
click at [342, 187] on button "Execute" at bounding box center [347, 188] width 29 height 10
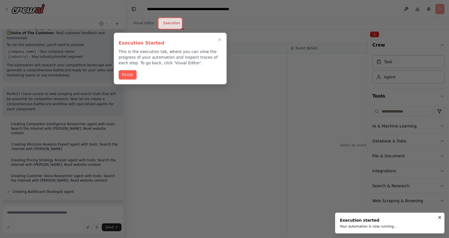
click at [126, 76] on button "Finish" at bounding box center [128, 74] width 18 height 9
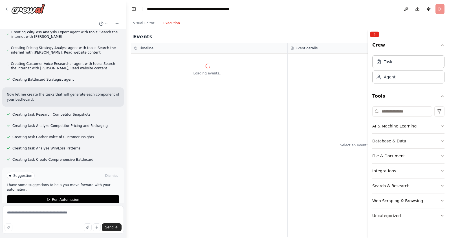
scroll to position [665, 0]
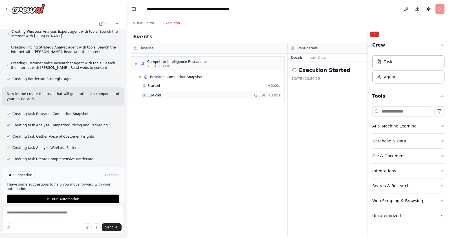
click at [152, 96] on span "LLM call" at bounding box center [155, 95] width 14 height 5
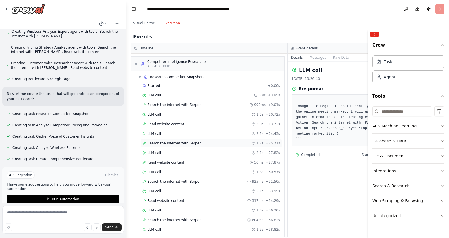
scroll to position [44, 0]
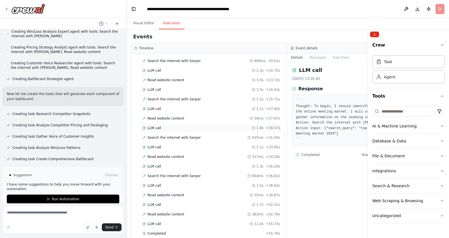
click at [161, 132] on div "LLM call 1.8s + 30.57s" at bounding box center [212, 128] width 142 height 8
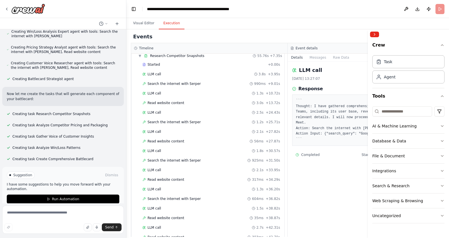
scroll to position [0, 0]
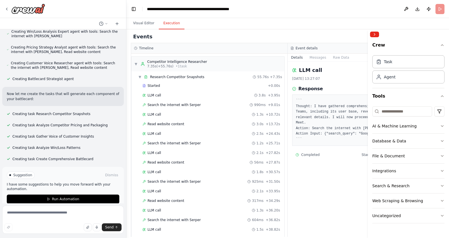
drag, startPoint x: 140, startPoint y: 76, endPoint x: 136, endPoint y: 77, distance: 4.9
click at [136, 77] on div "▼ Research Competitor Snapshots 55.76s + 7.35s Started + 0.00s LLM call 3.8s + …" at bounding box center [208, 177] width 153 height 213
click at [140, 77] on span "▼" at bounding box center [139, 77] width 3 height 5
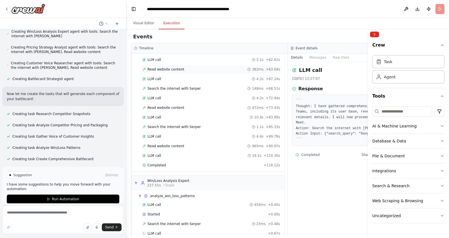
scroll to position [527, 0]
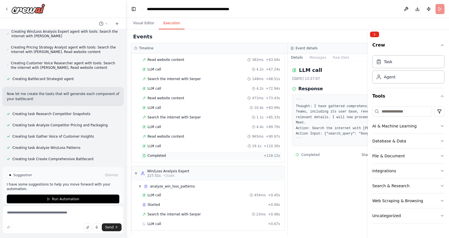
click at [162, 156] on span "Completed" at bounding box center [157, 156] width 18 height 5
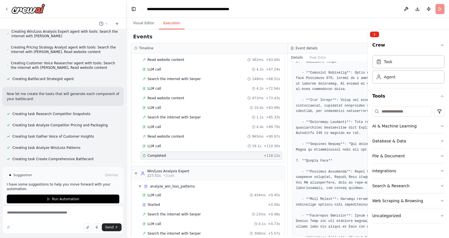
scroll to position [158, 0]
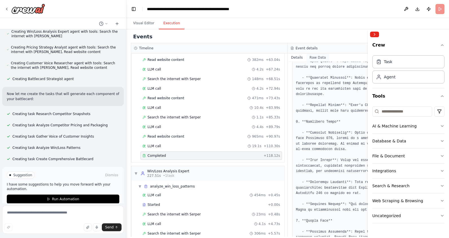
click at [320, 57] on button "Raw Data" at bounding box center [318, 58] width 23 height 8
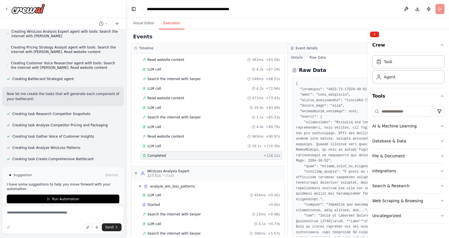
click at [295, 58] on button "Details" at bounding box center [297, 58] width 19 height 8
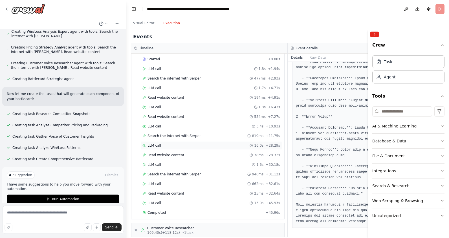
scroll to position [0, 0]
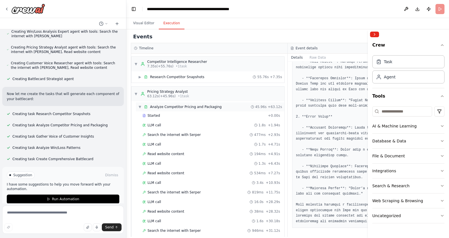
click at [141, 105] on span "▼" at bounding box center [139, 107] width 3 height 5
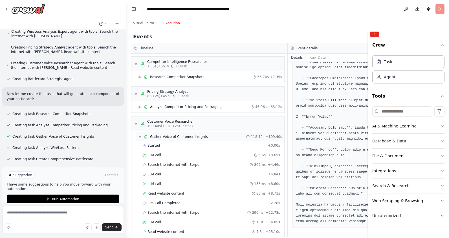
click at [142, 139] on div "▼ Gather Voice of Customer Insights" at bounding box center [173, 137] width 70 height 5
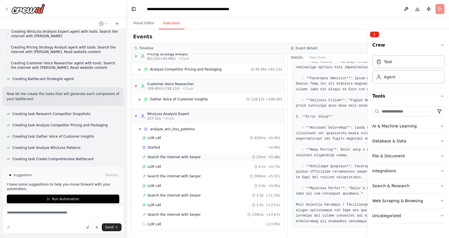
scroll to position [38, 0]
click at [135, 58] on span "▼" at bounding box center [135, 56] width 3 height 5
click at [136, 84] on span "▼" at bounding box center [135, 86] width 3 height 5
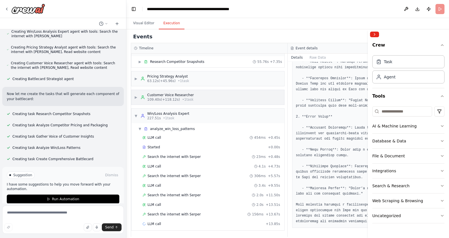
scroll to position [0, 0]
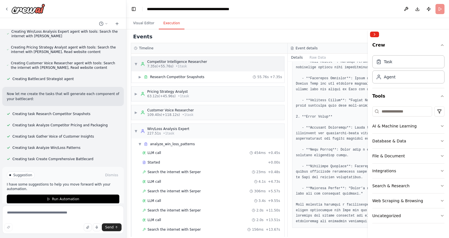
click at [136, 61] on div "▼ Competitor Intelligence Researcher 7.35s (+55.76s) • 1 task" at bounding box center [170, 64] width 73 height 9
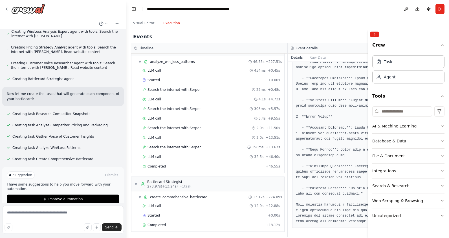
scroll to position [106, 0]
click at [137, 183] on span "▼" at bounding box center [135, 183] width 3 height 5
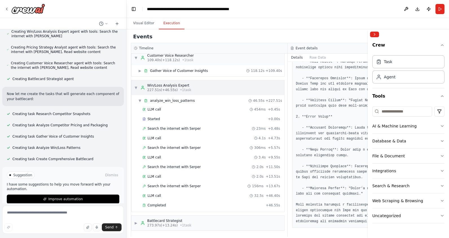
click at [137, 89] on span "▼" at bounding box center [135, 88] width 3 height 5
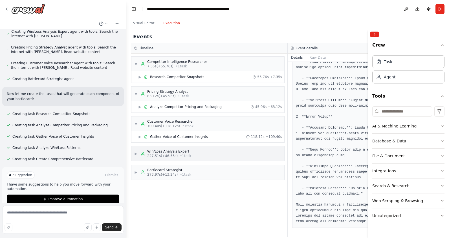
scroll to position [0, 0]
click at [150, 172] on div "Battlecard Strategist" at bounding box center [169, 170] width 44 height 5
click at [171, 214] on div "Completed" at bounding box center [203, 213] width 121 height 5
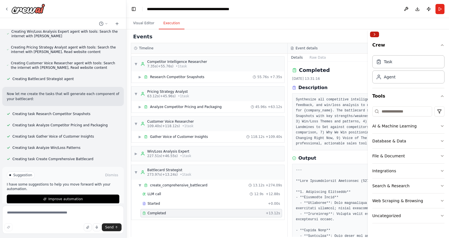
click at [374, 33] on button "Collapse right sidebar" at bounding box center [374, 35] width 9 height 6
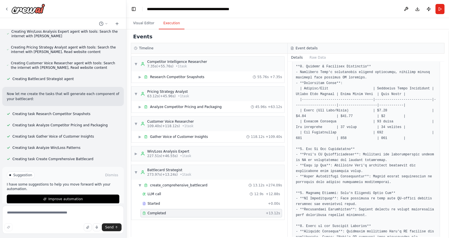
scroll to position [438, 0]
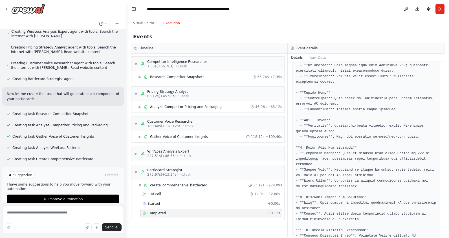
scroll to position [158, 0]
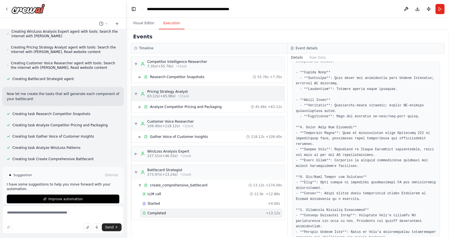
click at [179, 90] on div "Pricing Strategy Analyst" at bounding box center [168, 91] width 42 height 5
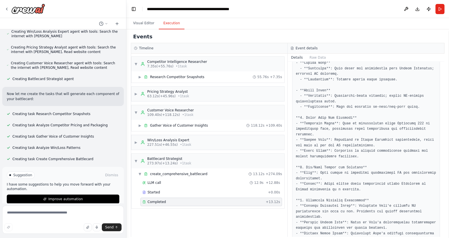
scroll to position [186, 0]
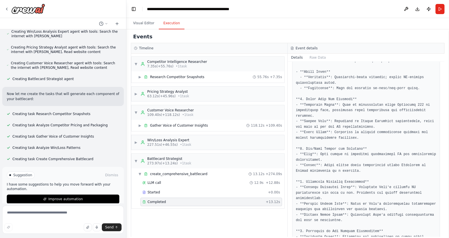
click at [0, 84] on html "I m a product manager, I need to create a battlecard for market and competitor …" at bounding box center [224, 119] width 449 height 238
drag, startPoint x: 0, startPoint y: 13, endPoint x: 3, endPoint y: 8, distance: 5.3
click at [0, 13] on html "I m a product manager, I need to create a battlecard for market and competitor …" at bounding box center [224, 119] width 449 height 238
